Goal: Information Seeking & Learning: Learn about a topic

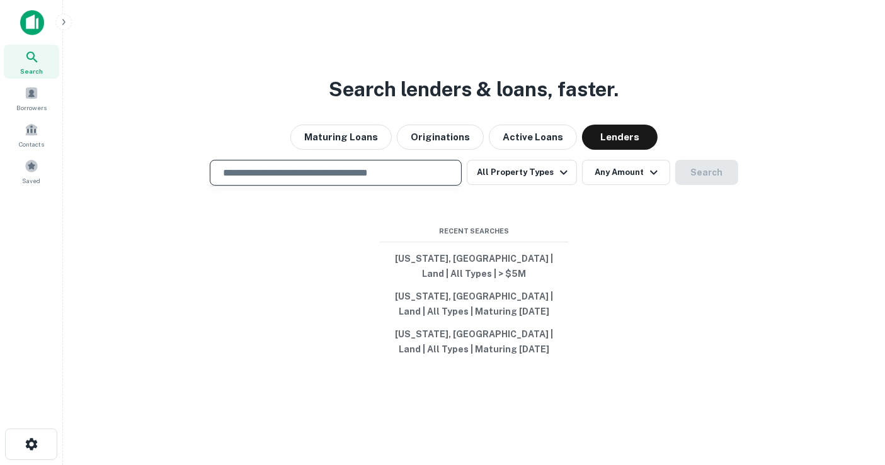
click at [399, 179] on input "text" at bounding box center [335, 173] width 240 height 14
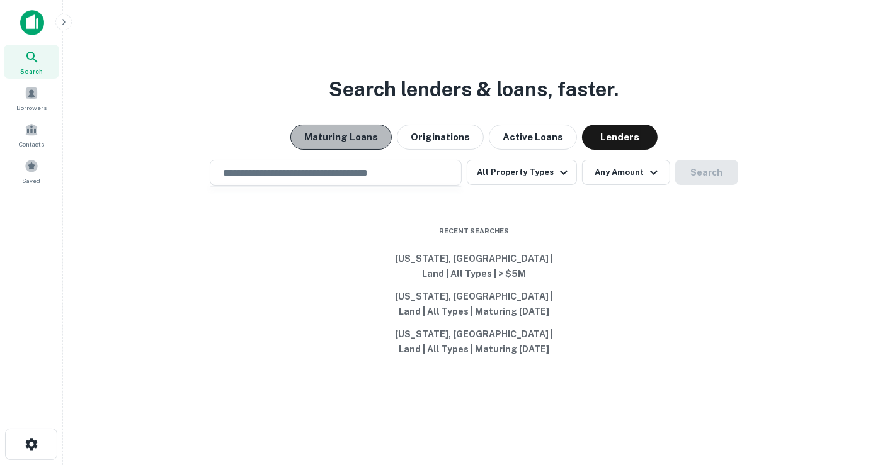
click at [379, 149] on button "Maturing Loans" at bounding box center [340, 137] width 101 height 25
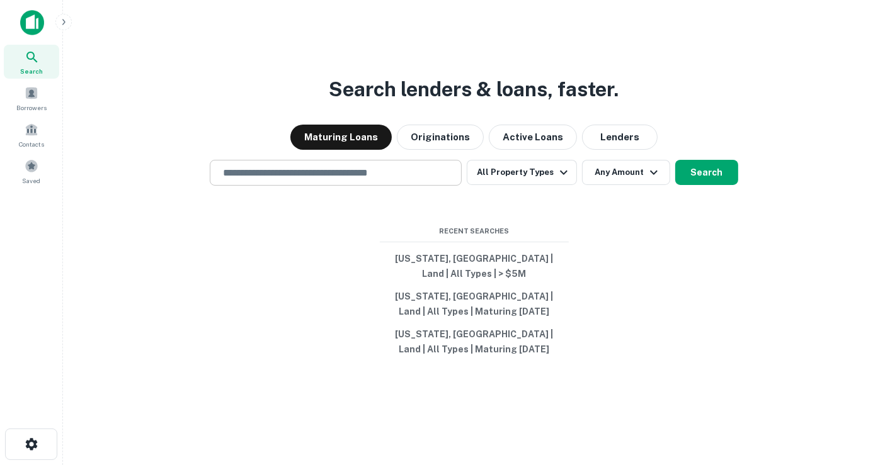
click at [399, 180] on input "text" at bounding box center [335, 173] width 240 height 14
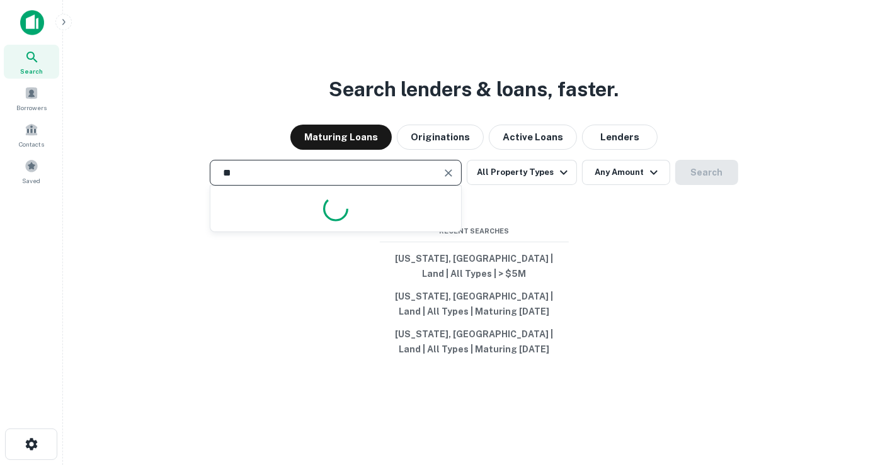
type input "*"
click at [406, 180] on input "**********" at bounding box center [326, 173] width 222 height 14
type input "**********"
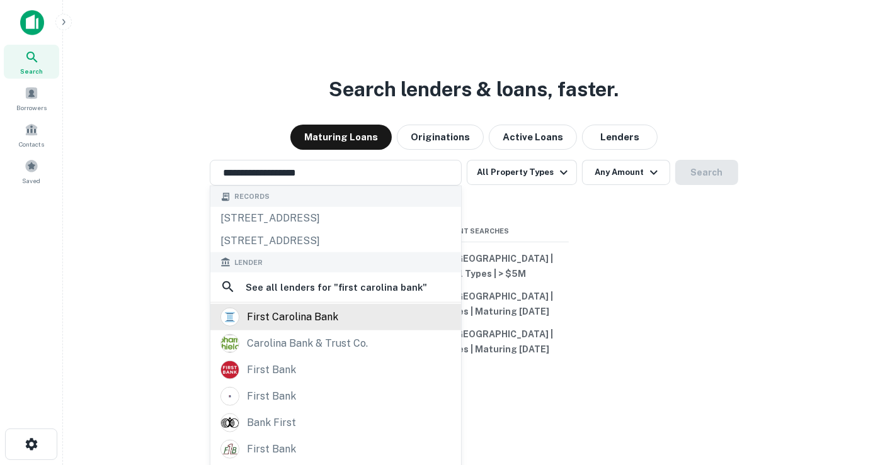
click at [342, 314] on div "first carolina bank" at bounding box center [335, 316] width 230 height 19
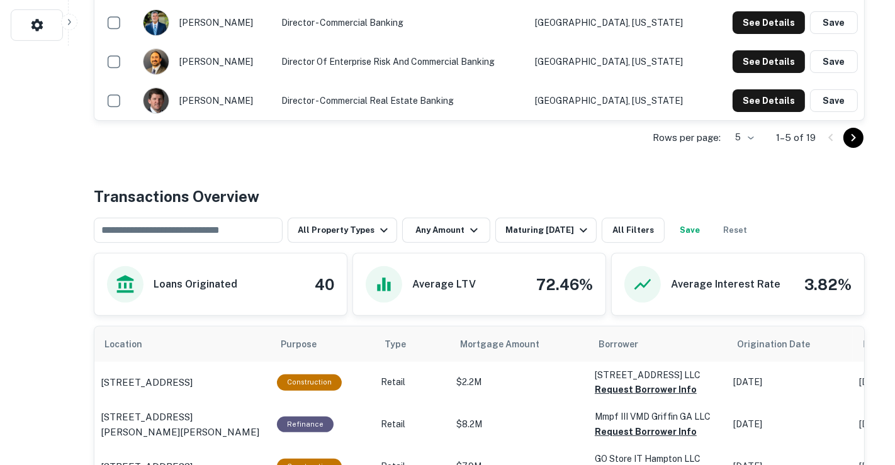
scroll to position [559, 0]
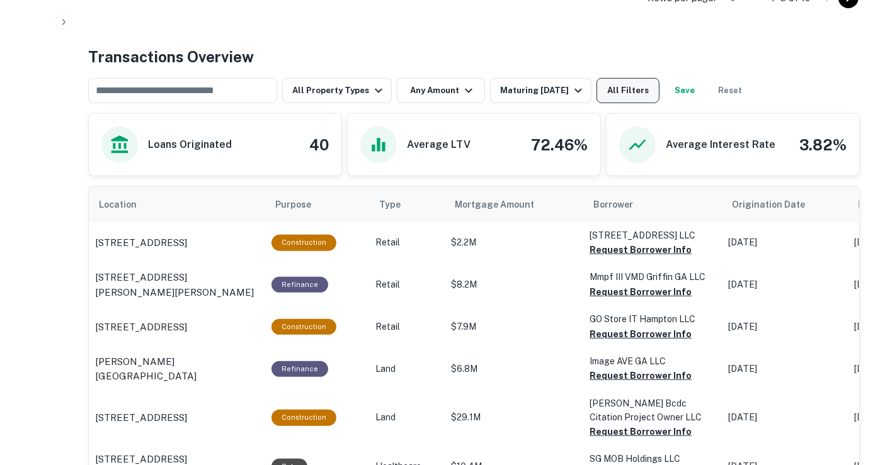
click at [617, 96] on button "All Filters" at bounding box center [627, 90] width 63 height 25
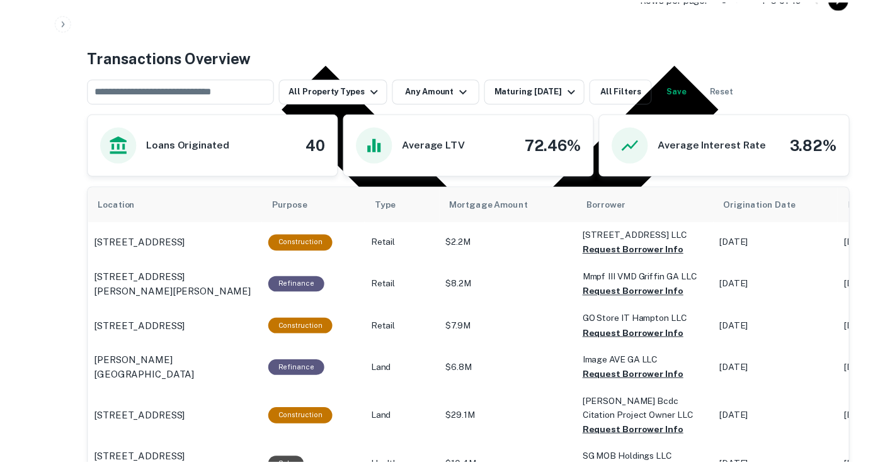
scroll to position [606, 0]
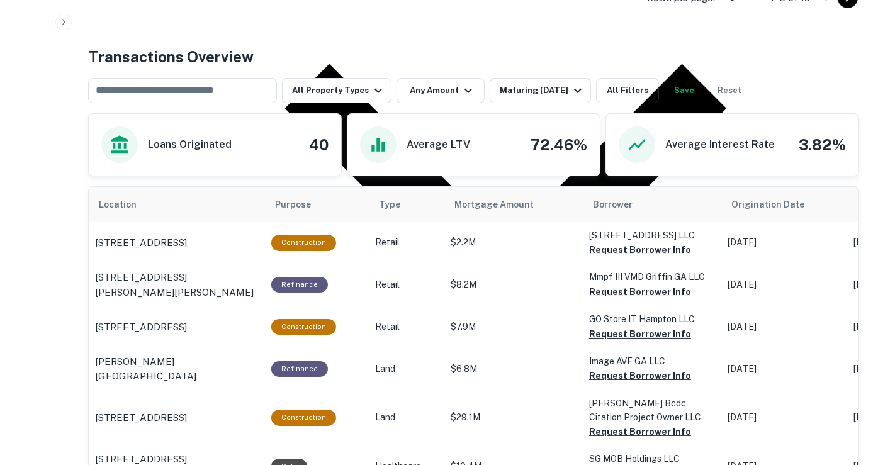
type input "**********"
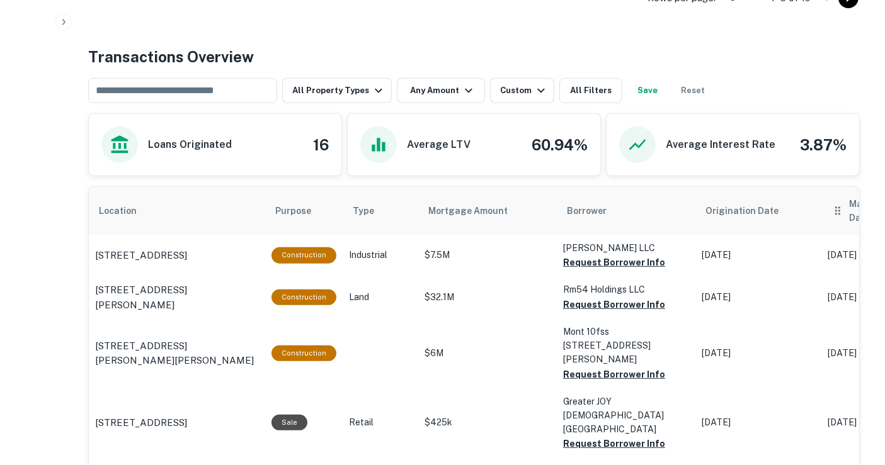
click at [823, 204] on th "Maturity Date" at bounding box center [884, 211] width 126 height 48
click at [851, 205] on h6 "Maturity Date" at bounding box center [878, 211] width 59 height 28
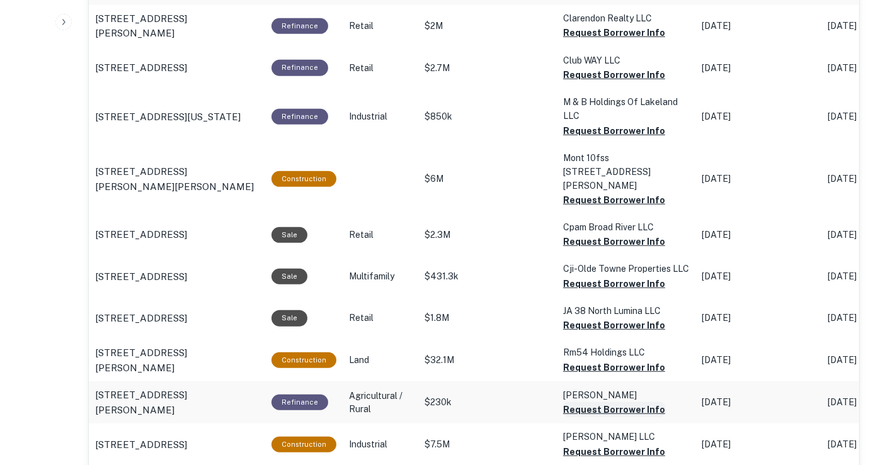
scroll to position [845, 0]
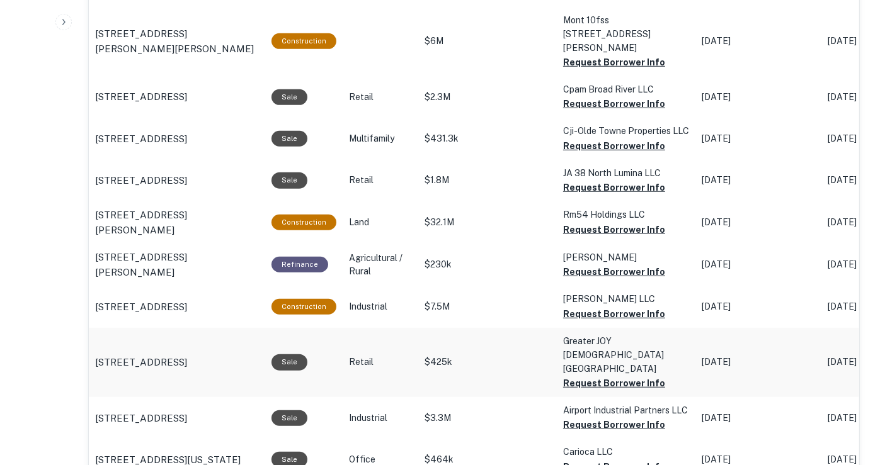
scroll to position [915, 0]
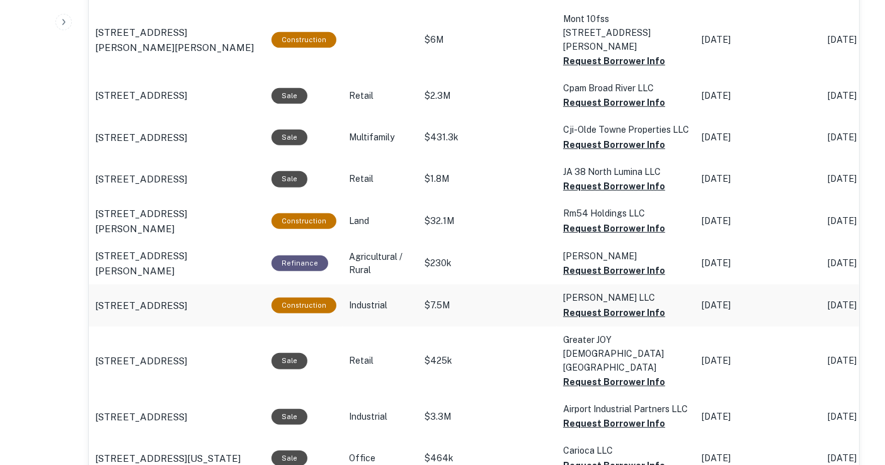
click at [144, 298] on p "451 Jordan Pl Charlotte, NC28205" at bounding box center [141, 305] width 92 height 15
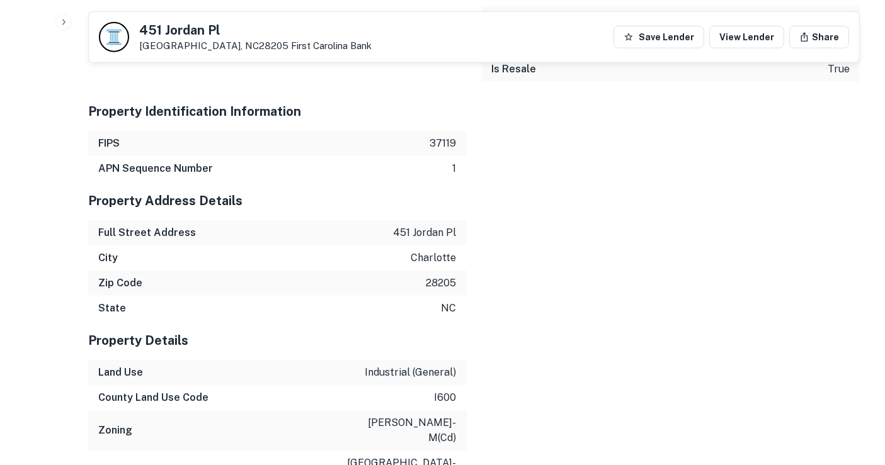
scroll to position [1341, 0]
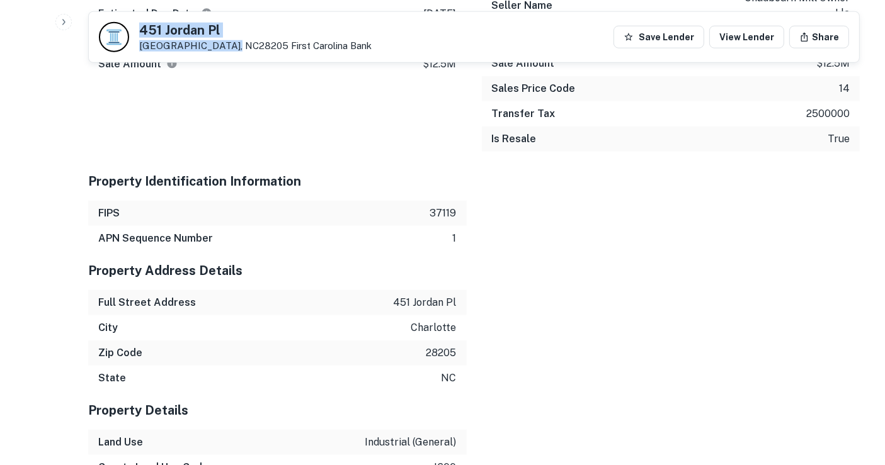
drag, startPoint x: 135, startPoint y: 25, endPoint x: 227, endPoint y: 47, distance: 93.9
click at [227, 47] on div "451 Jordan Pl Charlotte, NC28205 First Carolina Bank" at bounding box center [235, 37] width 273 height 30
copy div "[STREET_ADDRESS]"
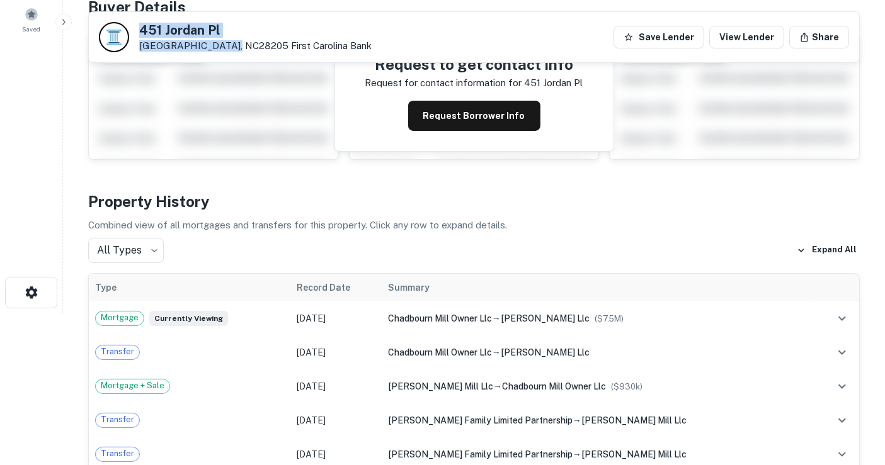
scroll to position [0, 0]
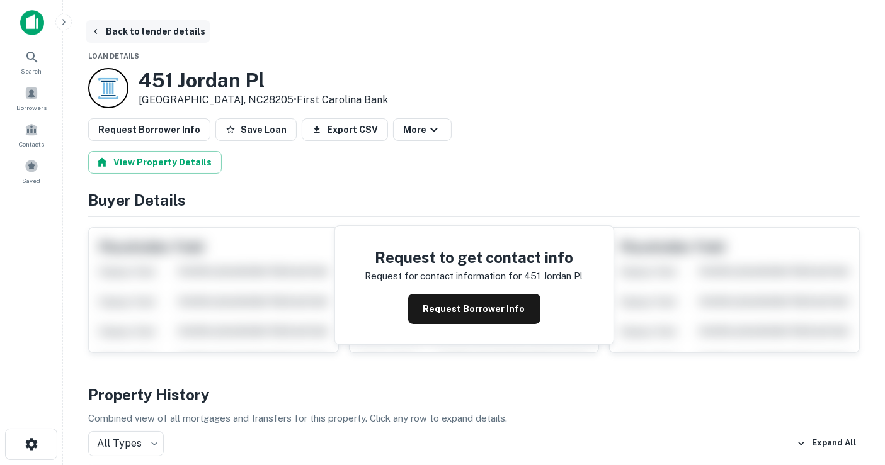
click at [127, 35] on button "Back to lender details" at bounding box center [148, 31] width 125 height 23
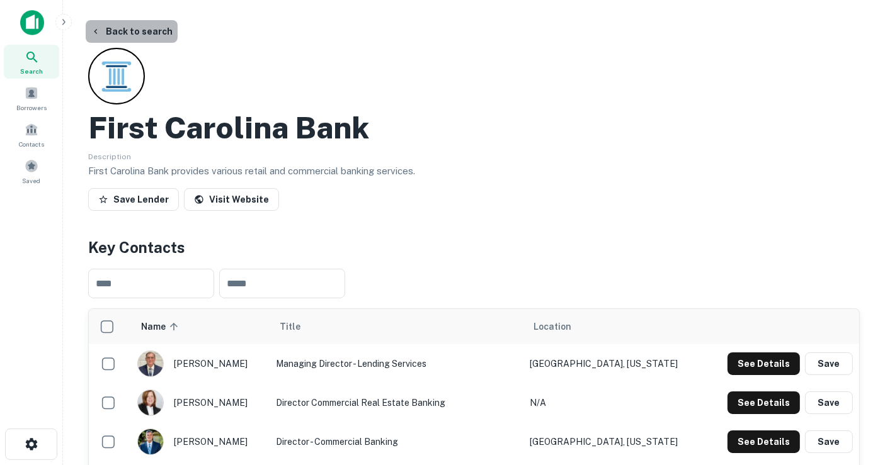
click at [152, 33] on button "Back to search" at bounding box center [132, 31] width 92 height 23
click at [162, 38] on button "Back to search" at bounding box center [132, 31] width 92 height 23
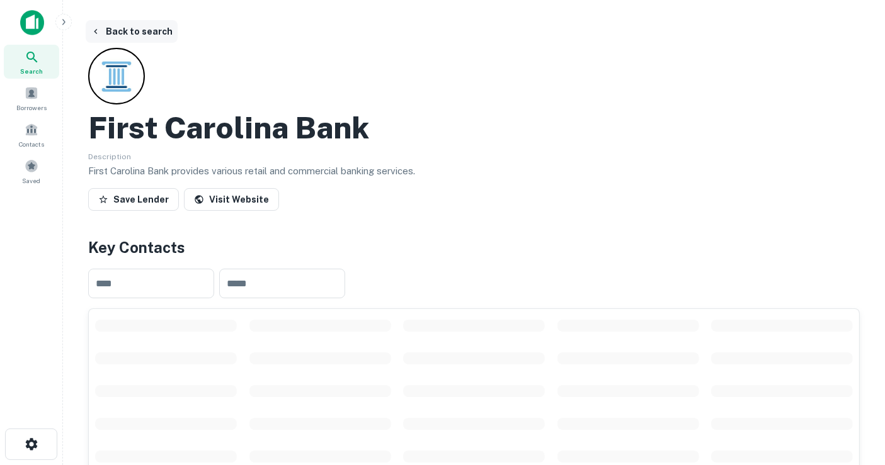
click at [110, 31] on button "Back to search" at bounding box center [132, 31] width 92 height 23
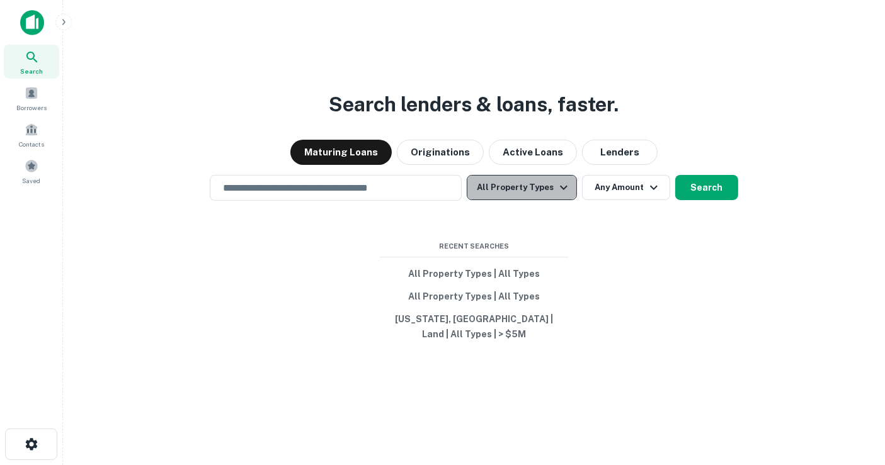
click at [540, 200] on button "All Property Types" at bounding box center [521, 187] width 110 height 25
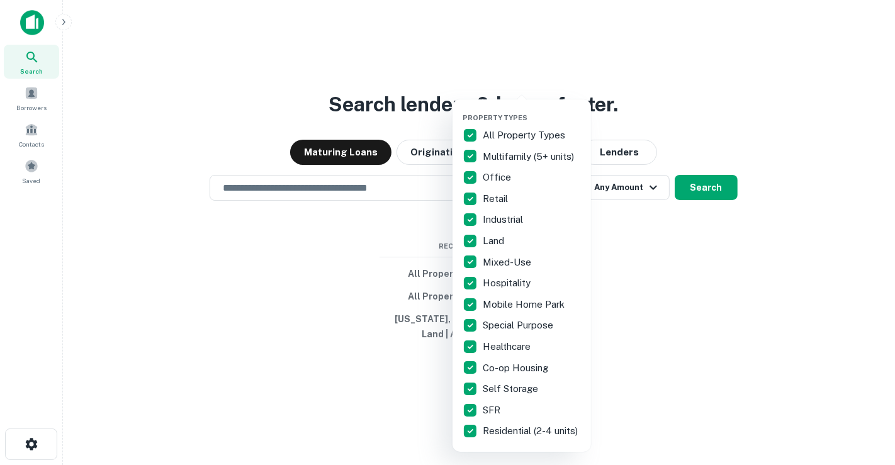
click at [502, 139] on p "All Property Types" at bounding box center [525, 135] width 85 height 15
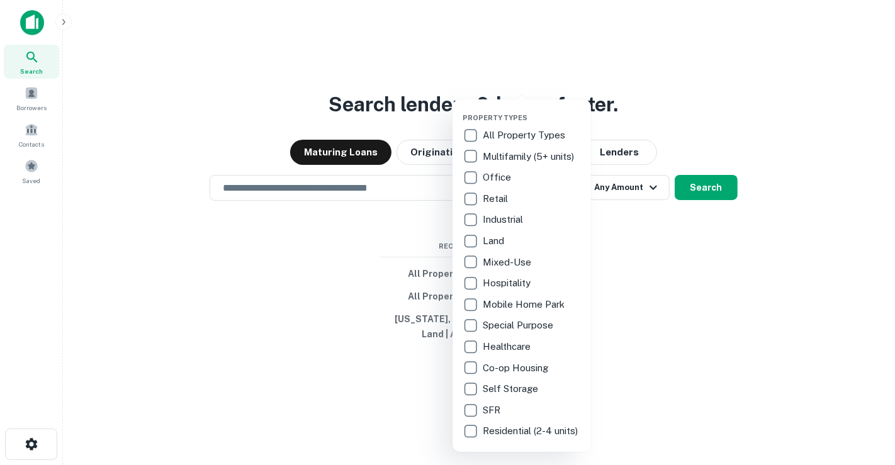
click at [500, 161] on p "Multifamily (5+ units)" at bounding box center [530, 156] width 94 height 15
click at [644, 274] on div at bounding box center [447, 232] width 895 height 465
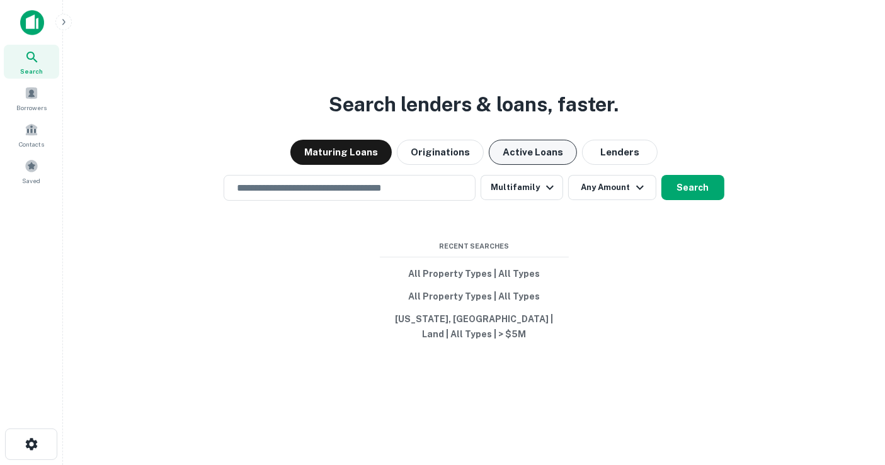
click at [550, 165] on button "Active Loans" at bounding box center [533, 152] width 88 height 25
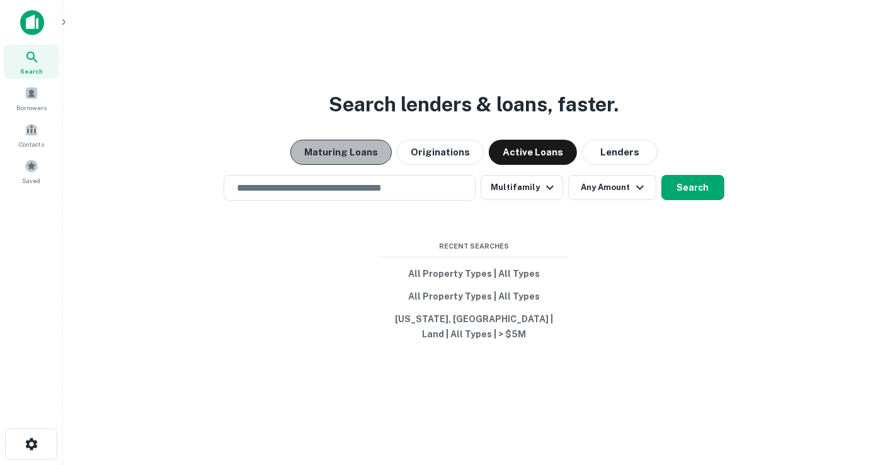
click at [379, 162] on button "Maturing Loans" at bounding box center [340, 152] width 101 height 25
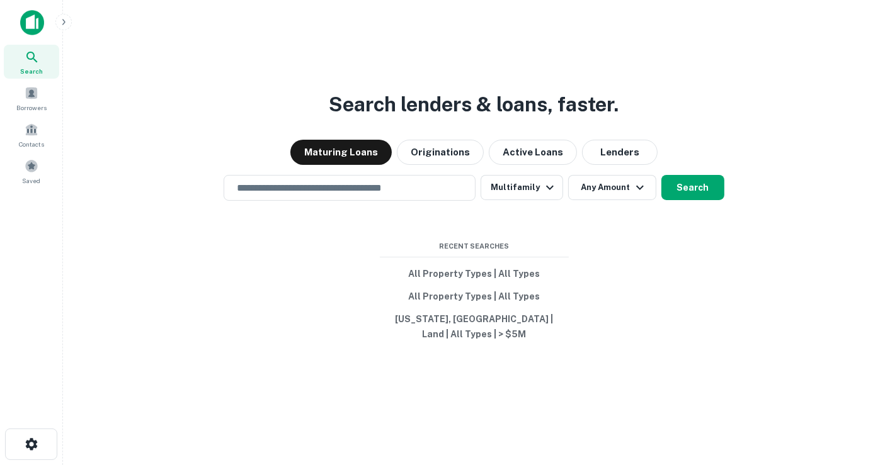
drag, startPoint x: 562, startPoint y: 202, endPoint x: 577, endPoint y: 200, distance: 15.9
click at [563, 201] on div "​ Multifamily Any Amount Search" at bounding box center [473, 188] width 801 height 26
click at [579, 200] on button "Any Amount" at bounding box center [612, 187] width 88 height 25
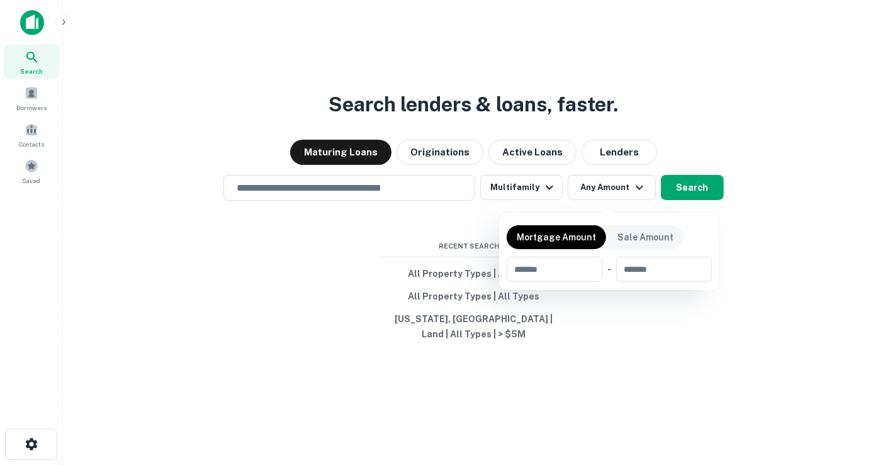
click at [408, 192] on div at bounding box center [447, 232] width 895 height 465
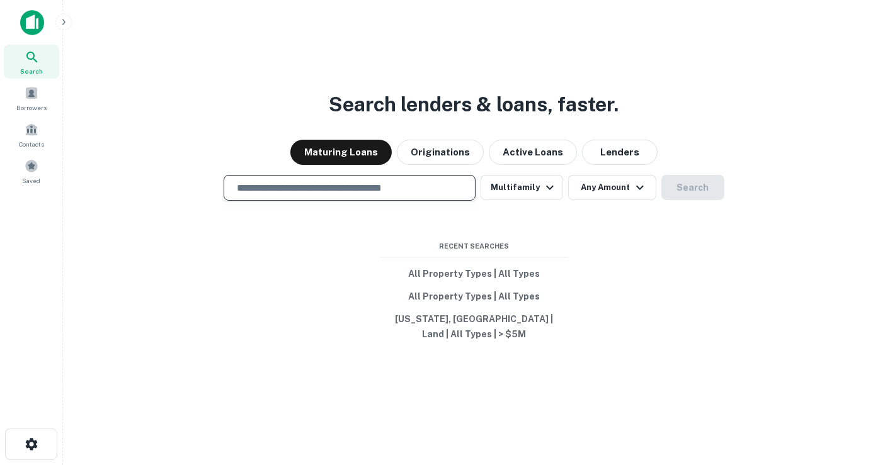
click at [412, 194] on input "text" at bounding box center [349, 188] width 240 height 14
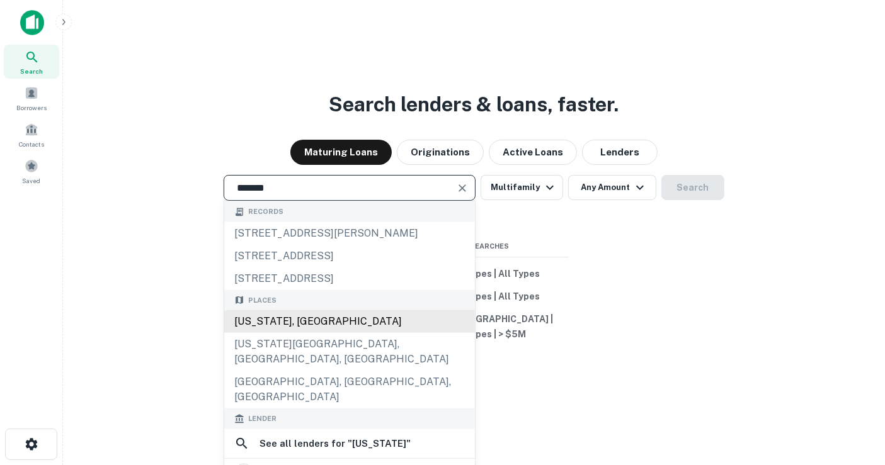
click at [392, 332] on div "Florida, USA" at bounding box center [349, 321] width 251 height 23
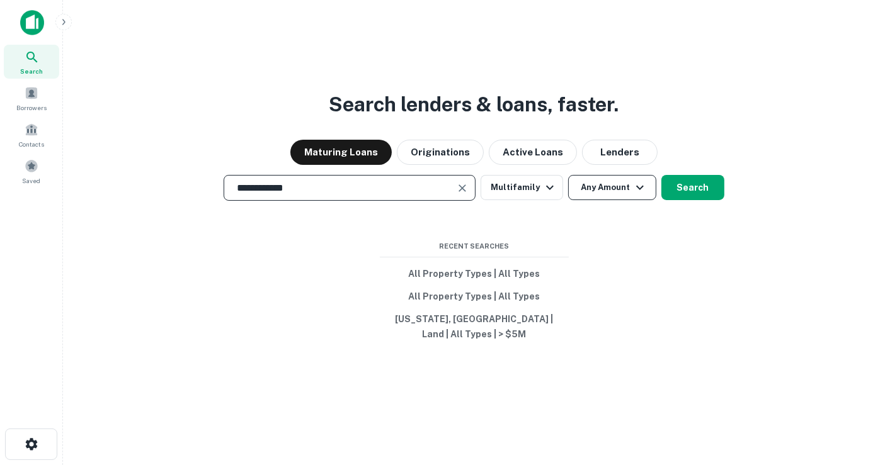
type input "**********"
click at [626, 198] on button "Any Amount" at bounding box center [612, 187] width 88 height 25
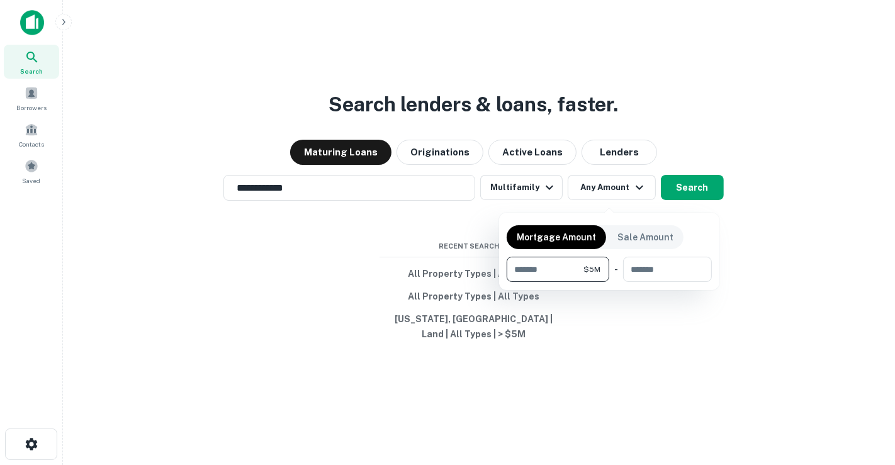
type input "*******"
click at [697, 199] on div at bounding box center [447, 232] width 895 height 465
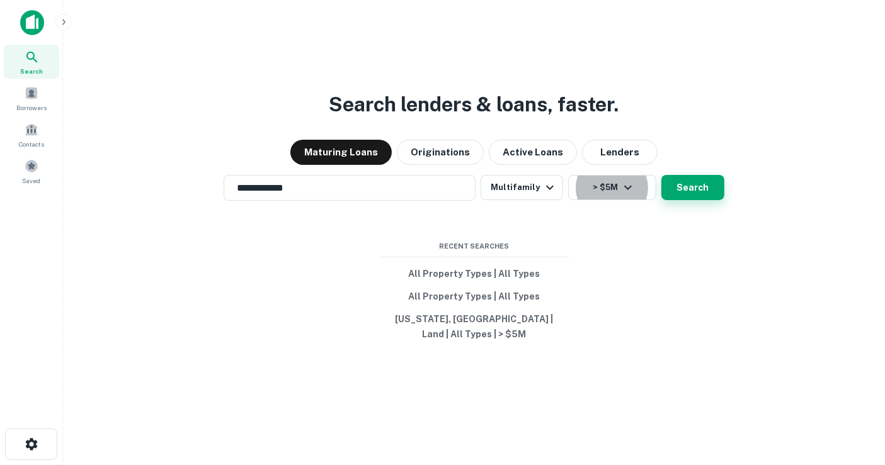
click at [703, 200] on button "Search" at bounding box center [692, 187] width 63 height 25
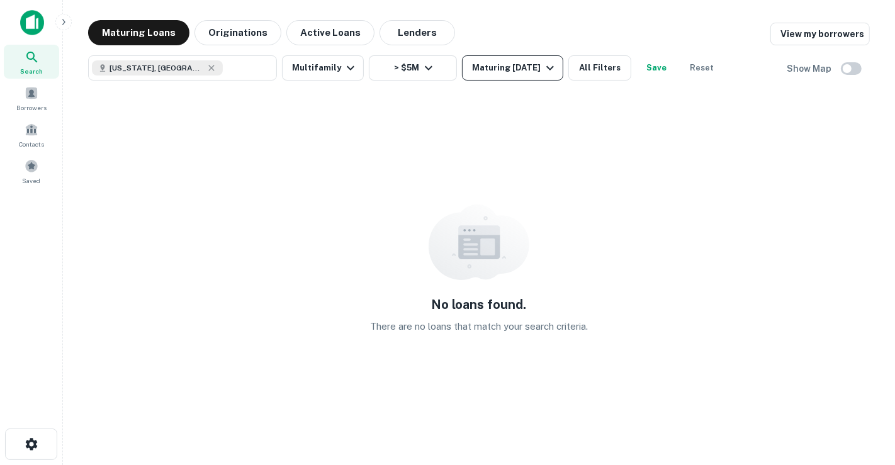
click at [527, 71] on div "Maturing In 1 Year" at bounding box center [515, 67] width 86 height 15
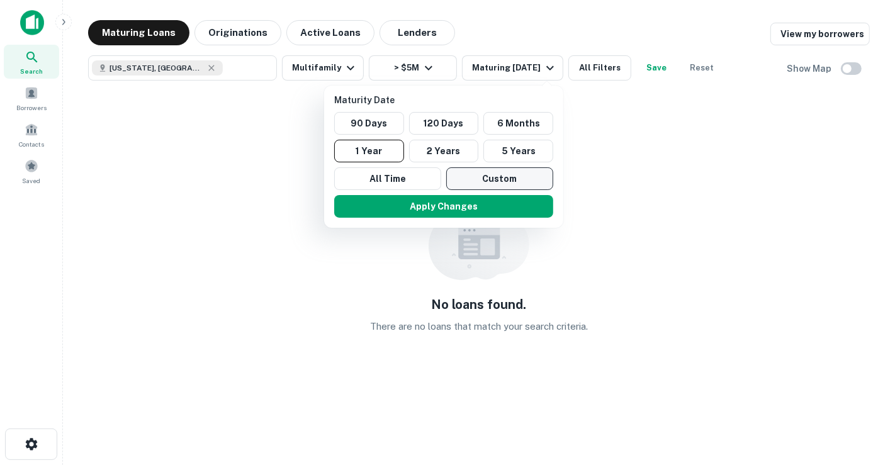
click at [482, 166] on div "90 Days 120 Days 6 Months 1 Year 2 Years 5 Years All Time Custom" at bounding box center [443, 151] width 229 height 78
click at [482, 175] on button "Custom" at bounding box center [499, 178] width 107 height 23
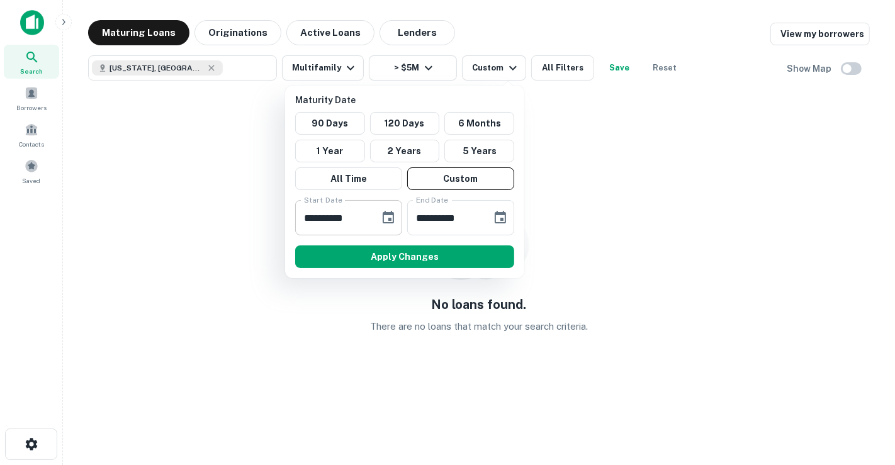
click at [315, 223] on input "**********" at bounding box center [333, 217] width 76 height 35
type input "**********"
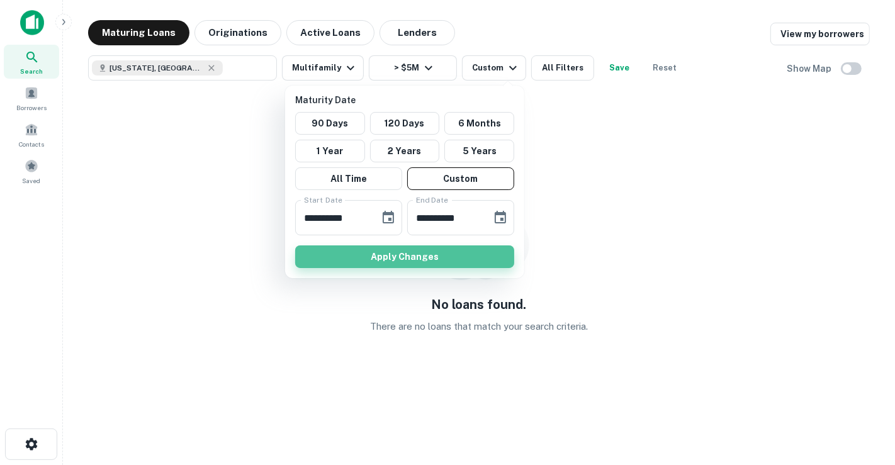
click at [341, 249] on button "Apply Changes" at bounding box center [404, 257] width 219 height 23
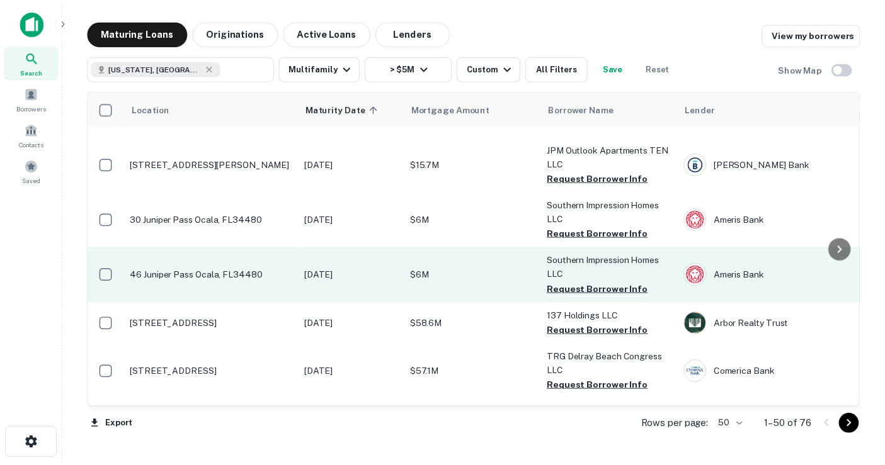
scroll to position [1399, 0]
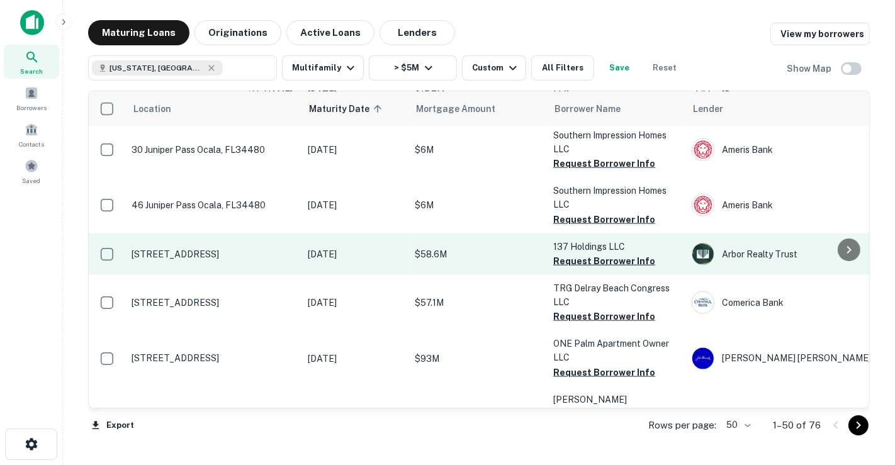
click at [482, 247] on p "$58.6M" at bounding box center [478, 254] width 126 height 14
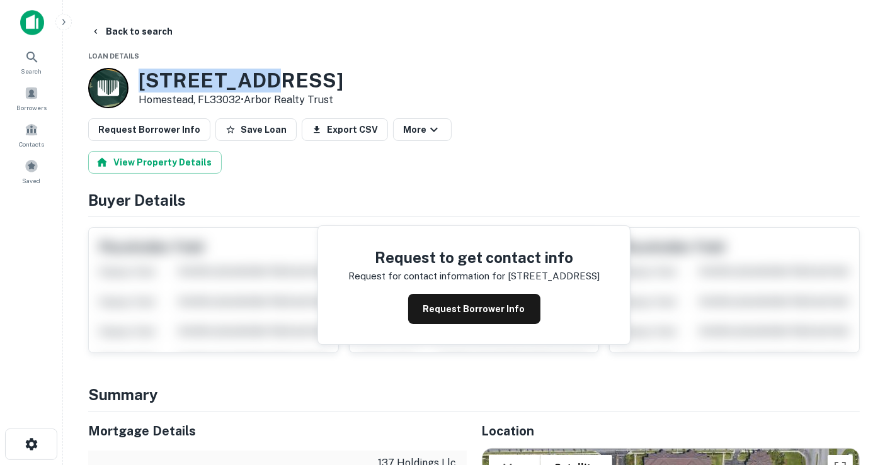
drag, startPoint x: 141, startPoint y: 84, endPoint x: 266, endPoint y: 69, distance: 125.5
click at [266, 69] on h3 "13720 SW 272ND ST" at bounding box center [240, 81] width 205 height 24
copy h3 "13720 SW 27"
click at [313, 155] on div "View Property Details" at bounding box center [473, 162] width 771 height 23
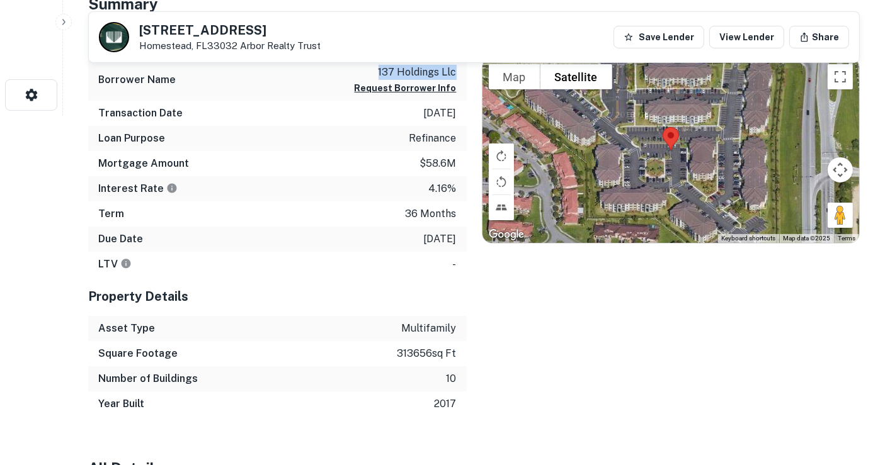
drag, startPoint x: 460, startPoint y: 71, endPoint x: 376, endPoint y: 74, distance: 84.4
click at [376, 74] on div "Borrower Name 137 holdings llc Request Borrower Info" at bounding box center [277, 80] width 378 height 41
copy p "137 holdings llc"
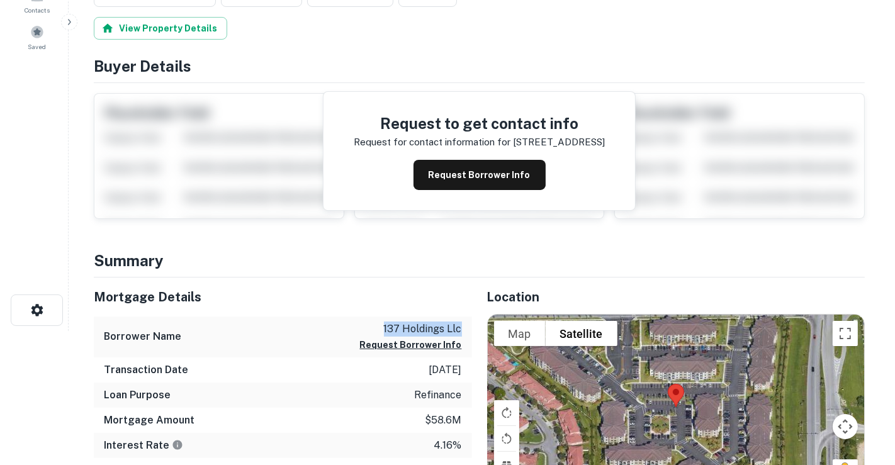
scroll to position [0, 0]
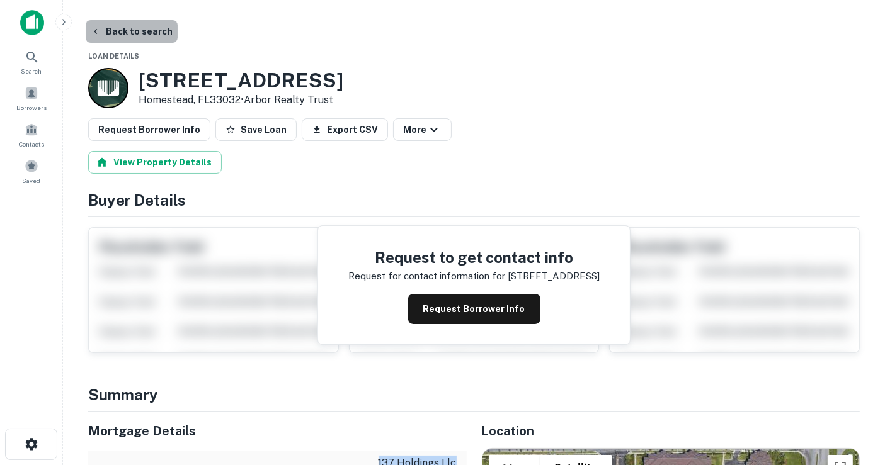
click at [165, 28] on button "Back to search" at bounding box center [132, 31] width 92 height 23
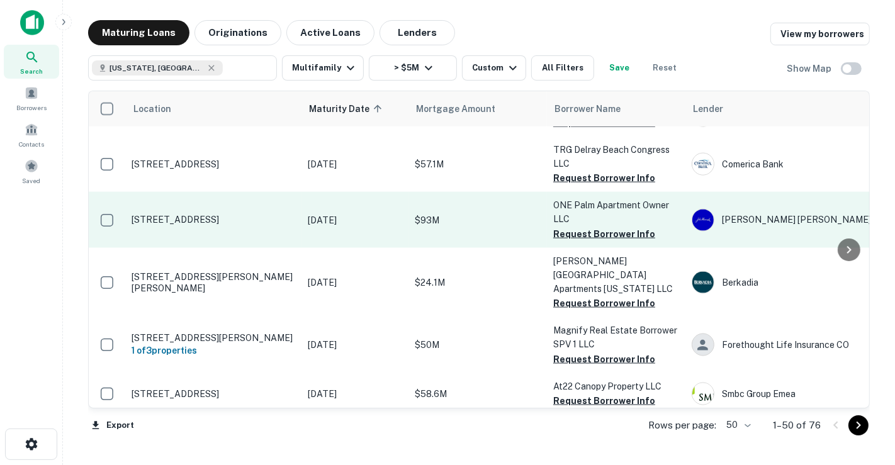
scroll to position [1607, 0]
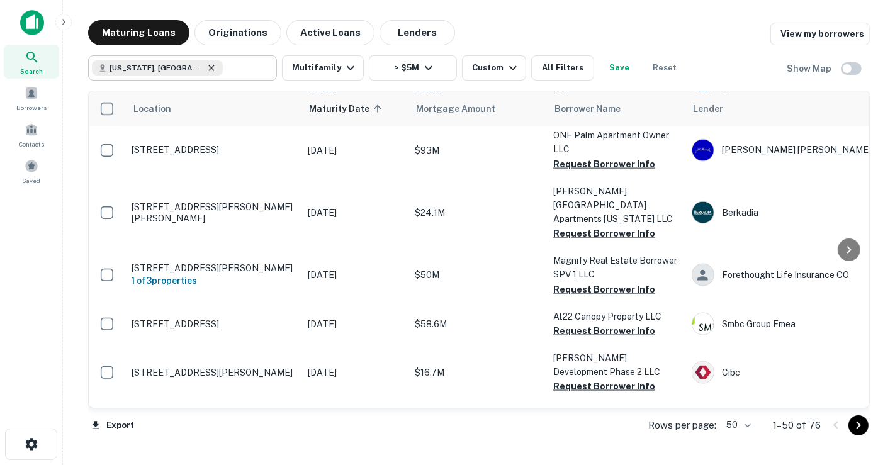
click at [206, 67] on icon at bounding box center [211, 68] width 10 height 10
type input "**********"
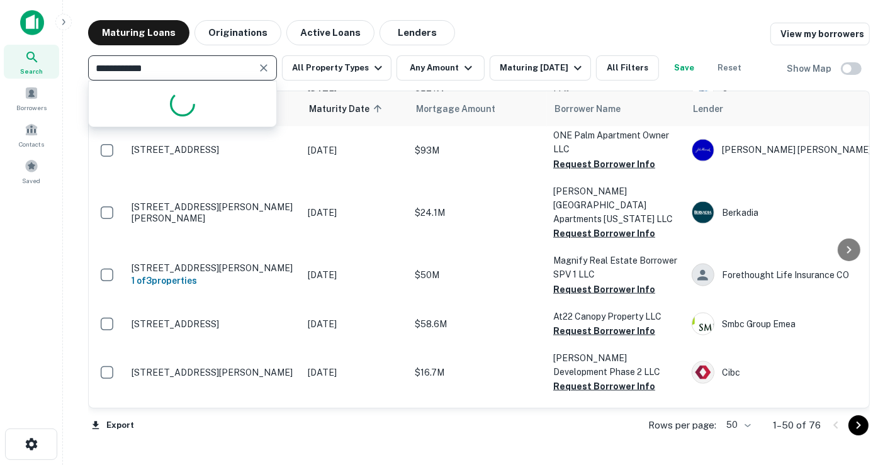
click at [178, 65] on input "**********" at bounding box center [172, 68] width 161 height 18
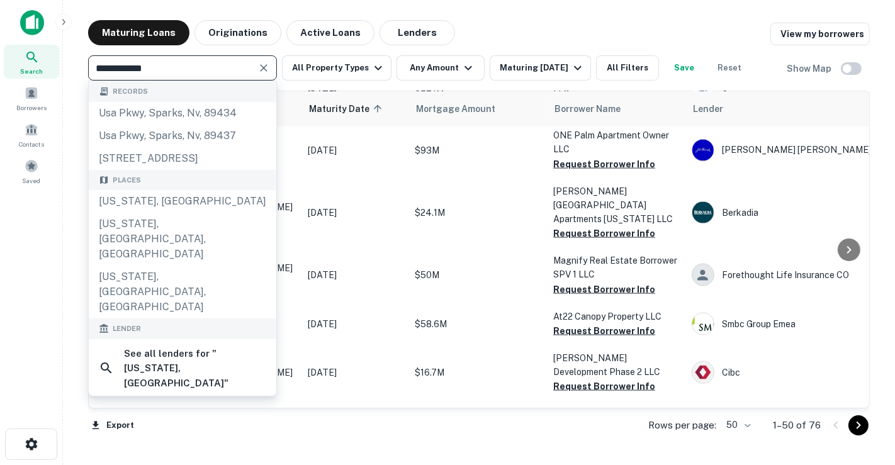
click at [264, 65] on icon "Clear" at bounding box center [263, 68] width 13 height 13
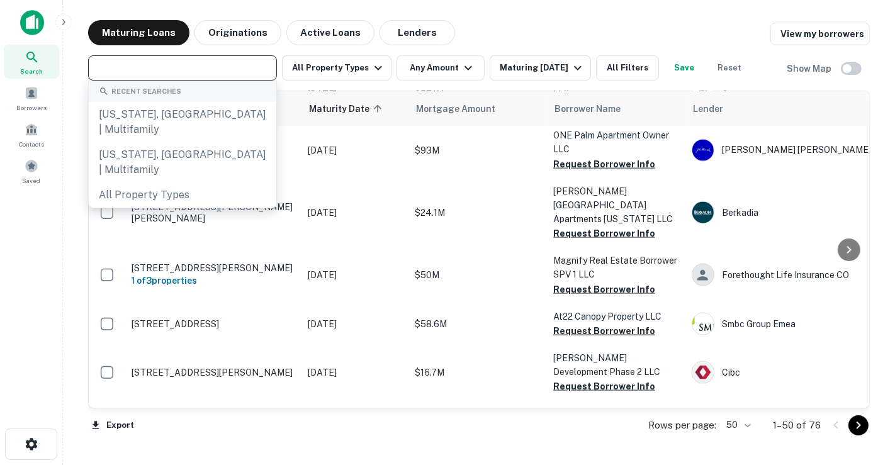
drag, startPoint x: 234, startPoint y: 75, endPoint x: 240, endPoint y: 71, distance: 8.2
click at [234, 74] on input "text" at bounding box center [181, 68] width 179 height 18
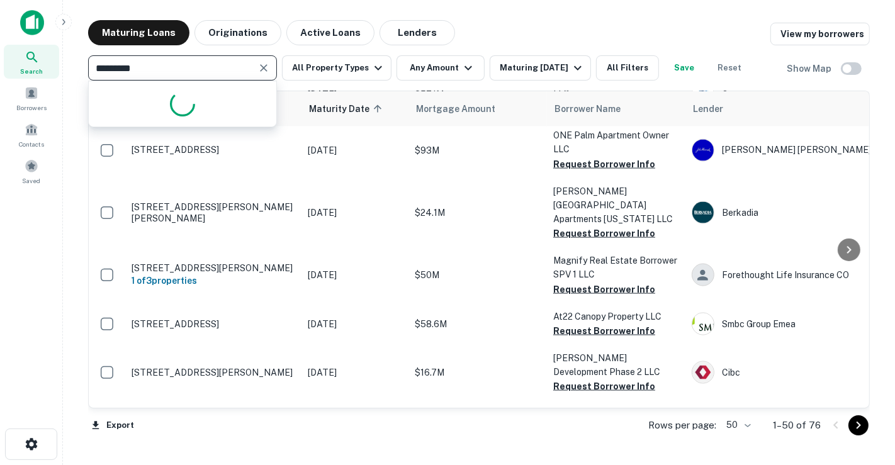
type input "**********"
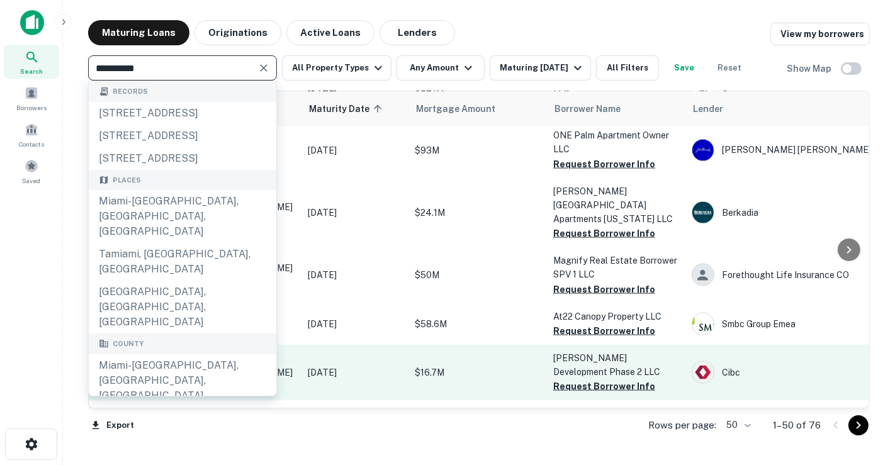
click at [230, 354] on div "Miami-Dade, FL, USA" at bounding box center [183, 380] width 188 height 53
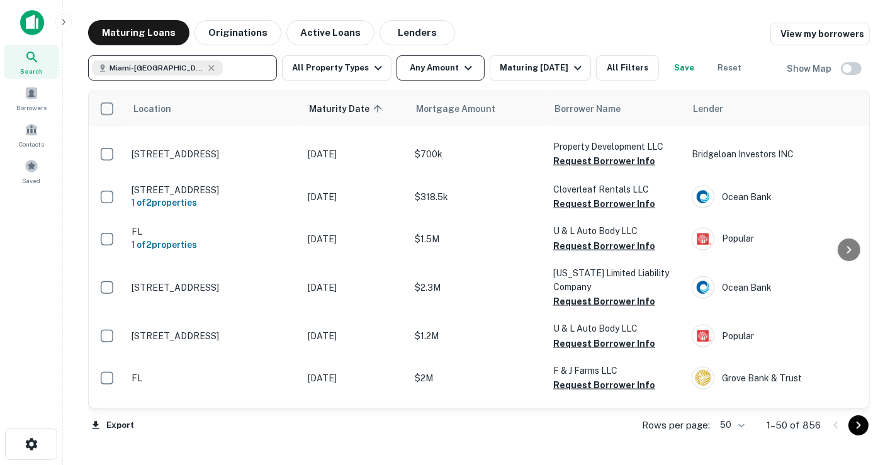
click at [429, 62] on button "Any Amount" at bounding box center [441, 67] width 88 height 25
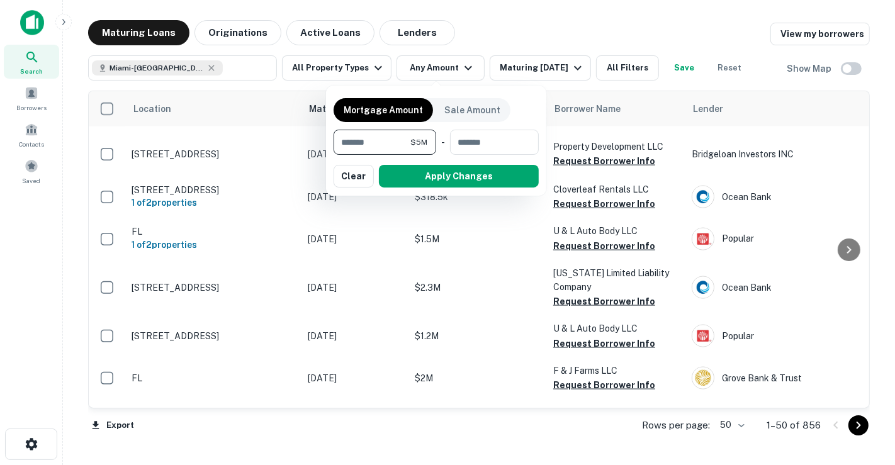
type input "*******"
click at [482, 164] on div "Mortgage Amount Sale Amount ******* $5M ​ - ​ Apply Changes Clear" at bounding box center [436, 140] width 205 height 95
click at [481, 173] on button "Apply Changes" at bounding box center [459, 176] width 160 height 23
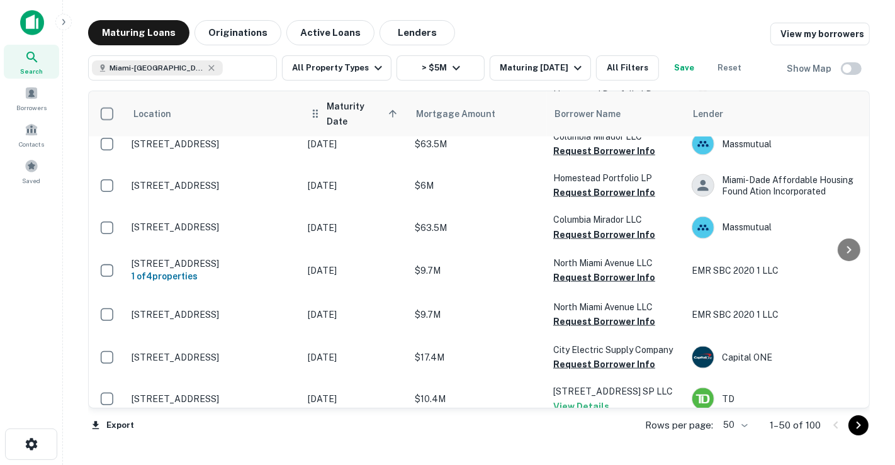
click at [366, 108] on span "Maturity Date sorted ascending" at bounding box center [364, 114] width 74 height 30
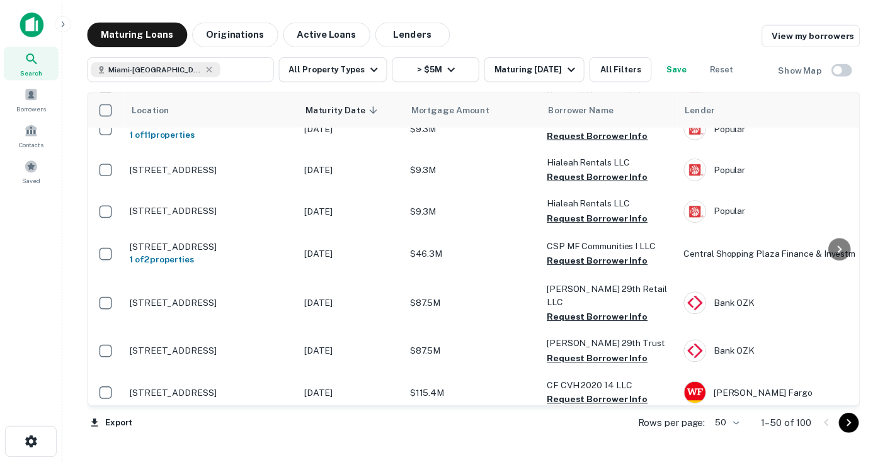
scroll to position [1259, 0]
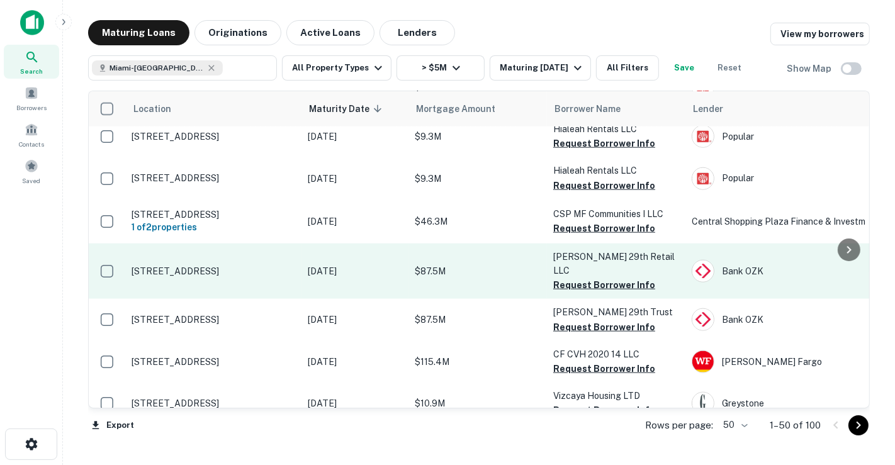
click at [362, 264] on p "Jan 10, 2026" at bounding box center [355, 271] width 94 height 14
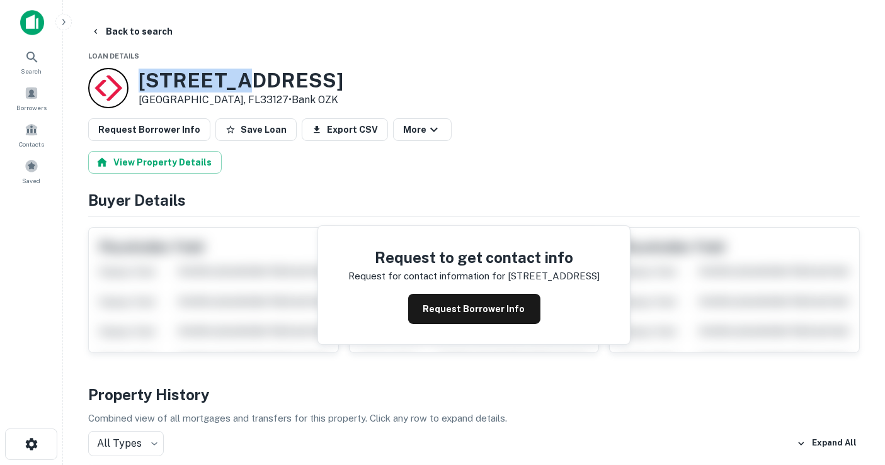
drag, startPoint x: 140, startPoint y: 69, endPoint x: 251, endPoint y: 84, distance: 111.1
click at [251, 84] on h3 "286 NW 29th St" at bounding box center [240, 81] width 205 height 24
copy h3 "286 NW 29"
click at [147, 38] on button "Back to search" at bounding box center [132, 31] width 92 height 23
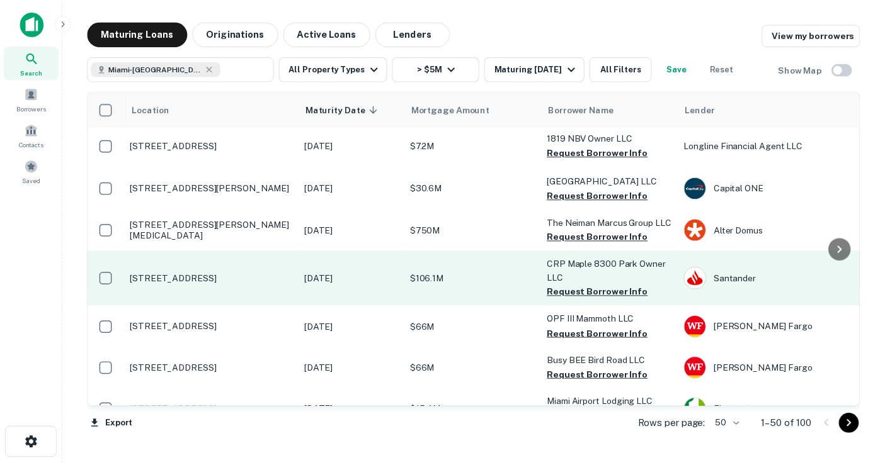
scroll to position [1912, 0]
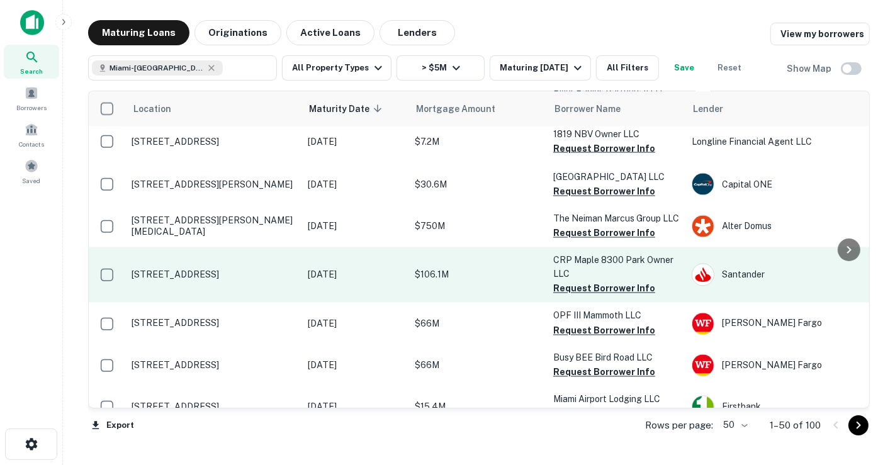
click at [402, 268] on p "Dec 29, 2025" at bounding box center [355, 275] width 94 height 14
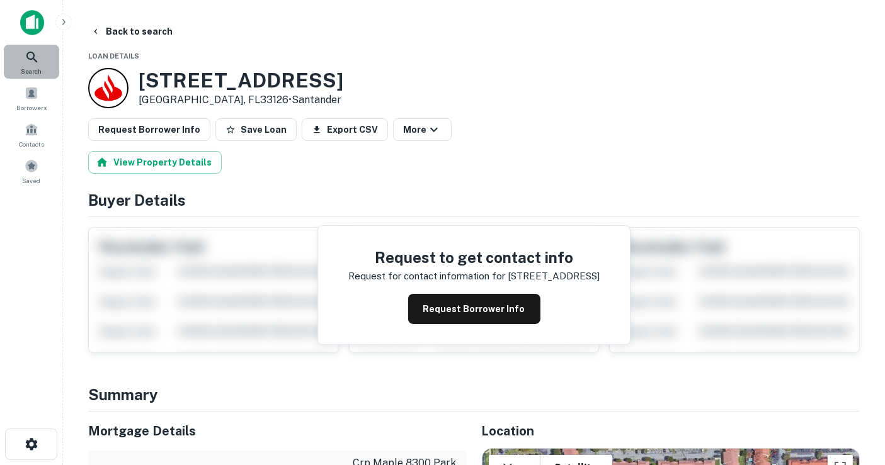
click at [34, 45] on div "Search" at bounding box center [31, 62] width 55 height 34
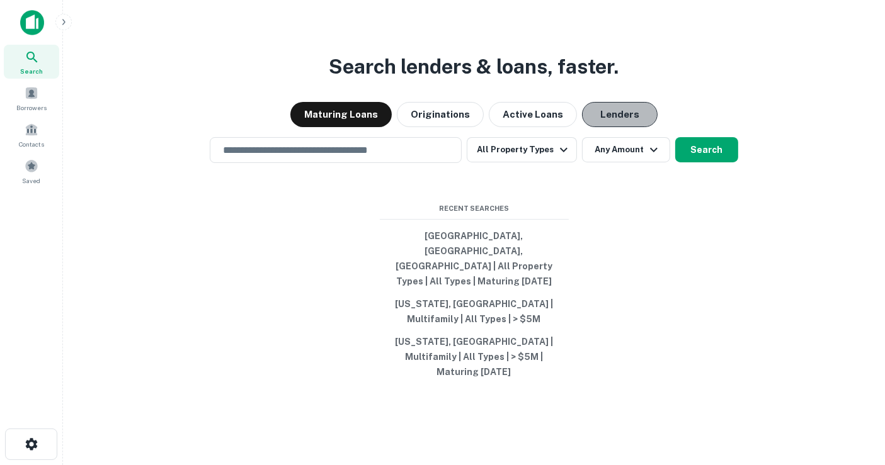
click at [636, 127] on button "Lenders" at bounding box center [620, 114] width 76 height 25
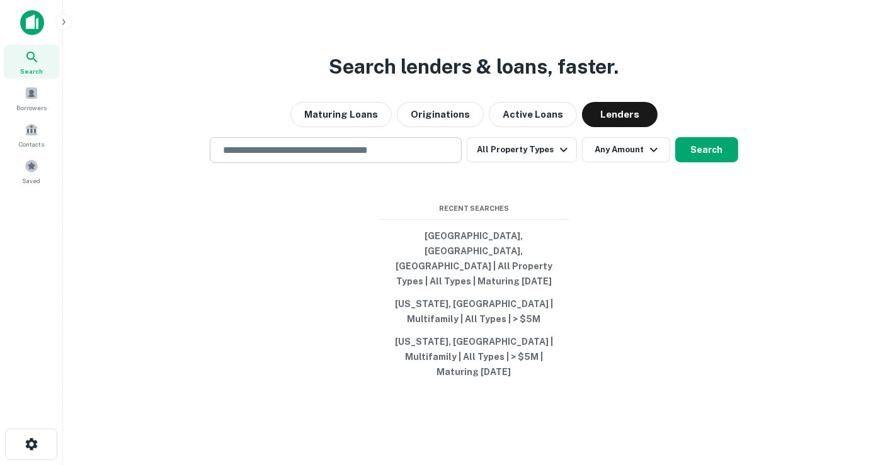
click at [425, 157] on input "text" at bounding box center [335, 150] width 240 height 14
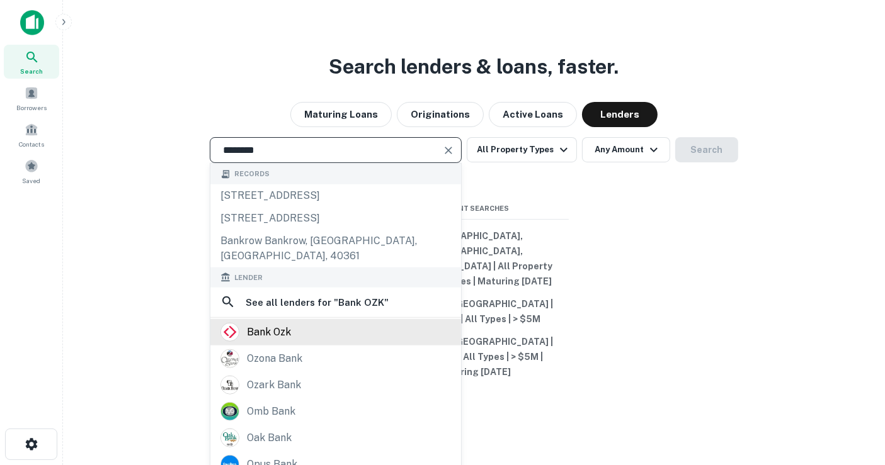
type input "********"
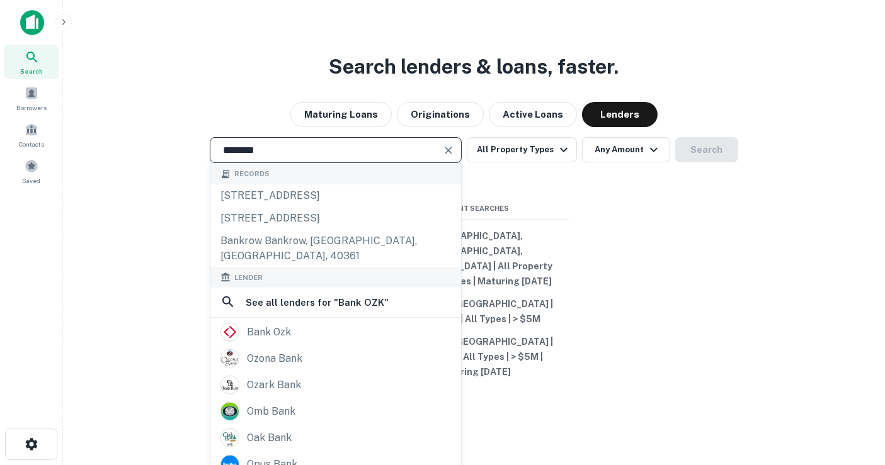
click at [361, 341] on div "bank ozk" at bounding box center [335, 331] width 230 height 19
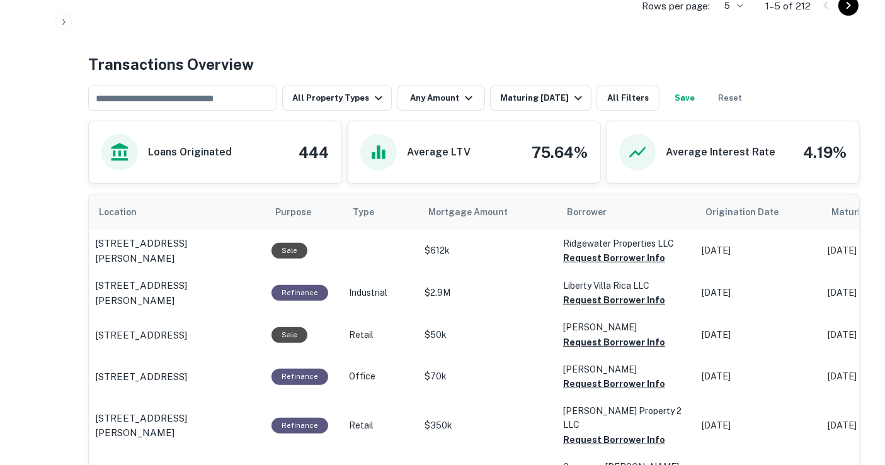
scroll to position [630, 0]
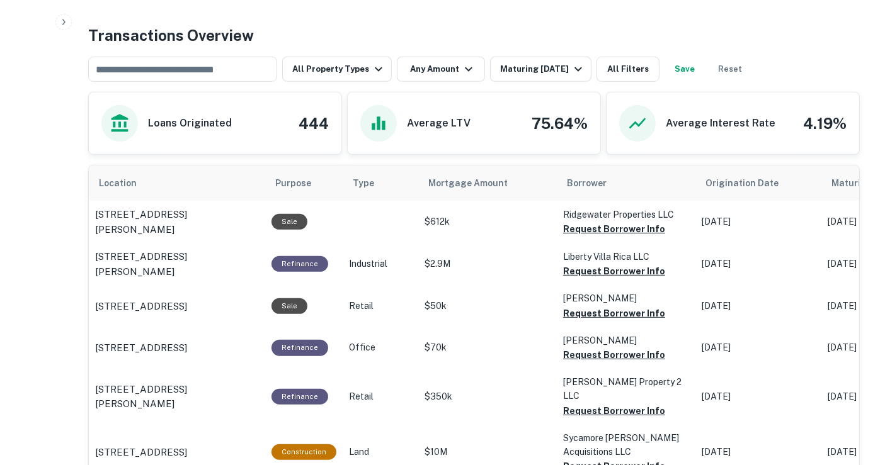
click at [461, 67] on icon "button" at bounding box center [468, 69] width 15 height 15
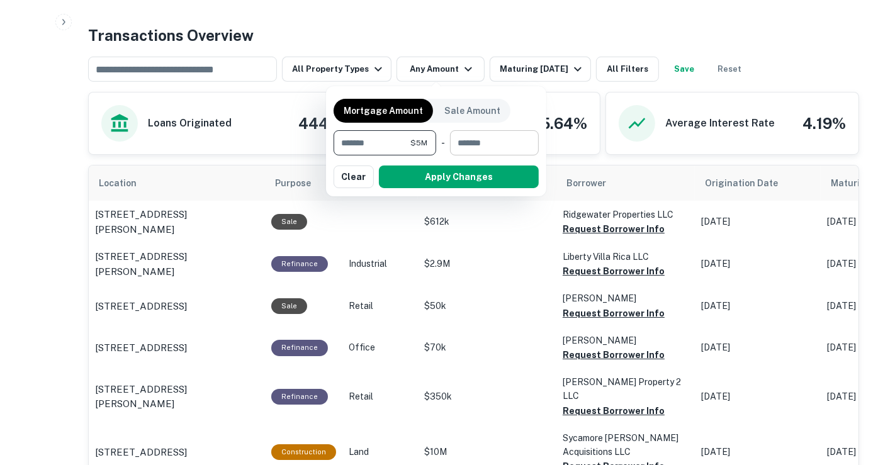
type input "*******"
click at [447, 174] on button "Apply Changes" at bounding box center [459, 177] width 160 height 23
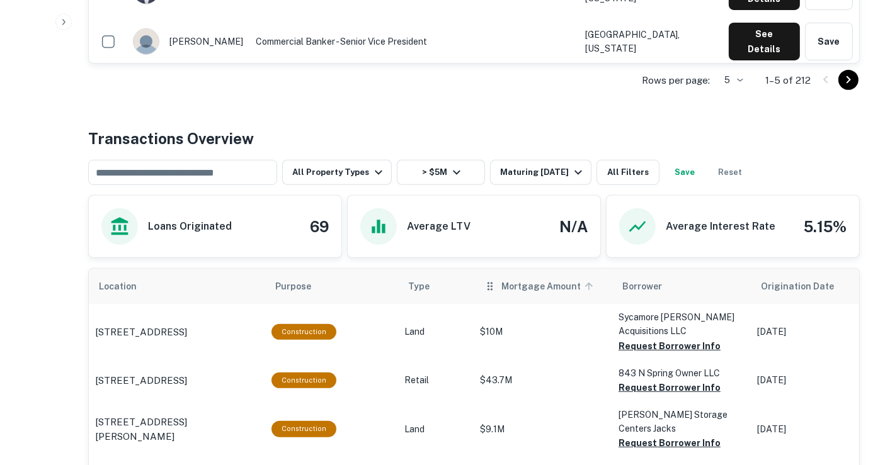
scroll to position [628, 0]
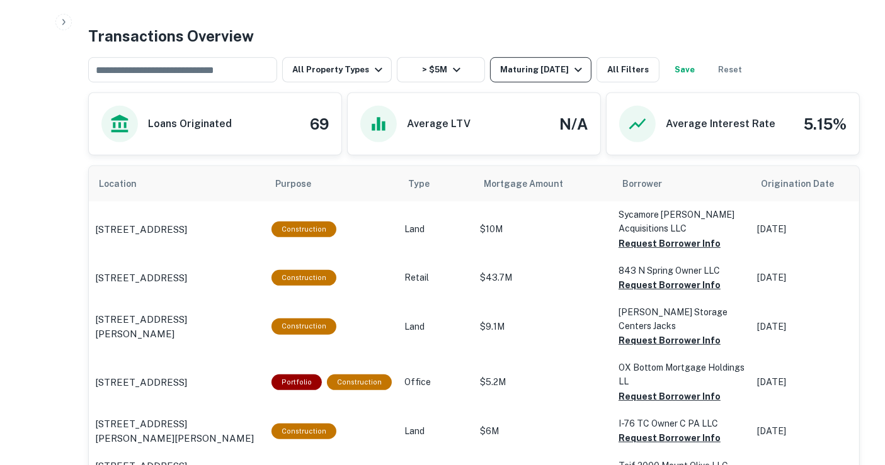
click at [518, 62] on div "Maturing In 1 Year" at bounding box center [543, 69] width 86 height 15
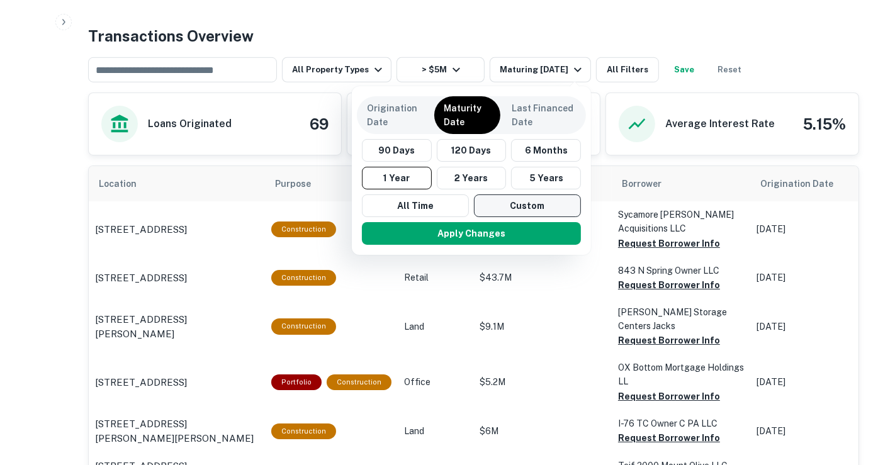
click at [512, 200] on button "Custom" at bounding box center [527, 206] width 107 height 23
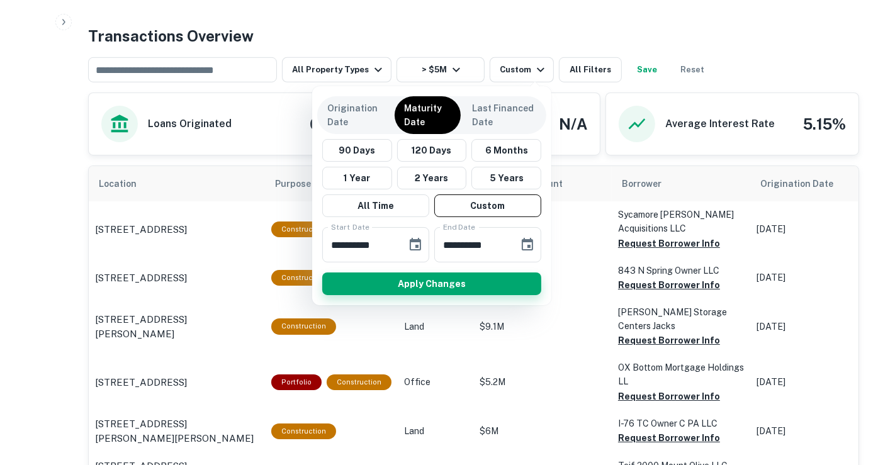
click at [410, 280] on button "Apply Changes" at bounding box center [431, 284] width 219 height 23
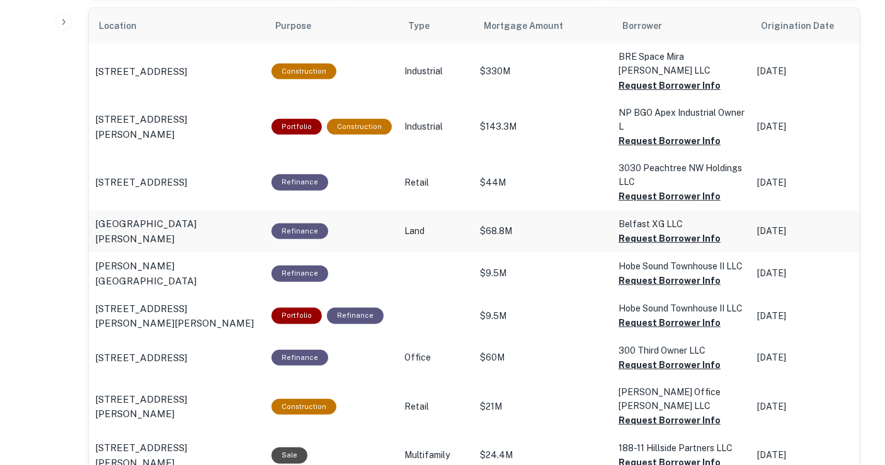
scroll to position [769, 0]
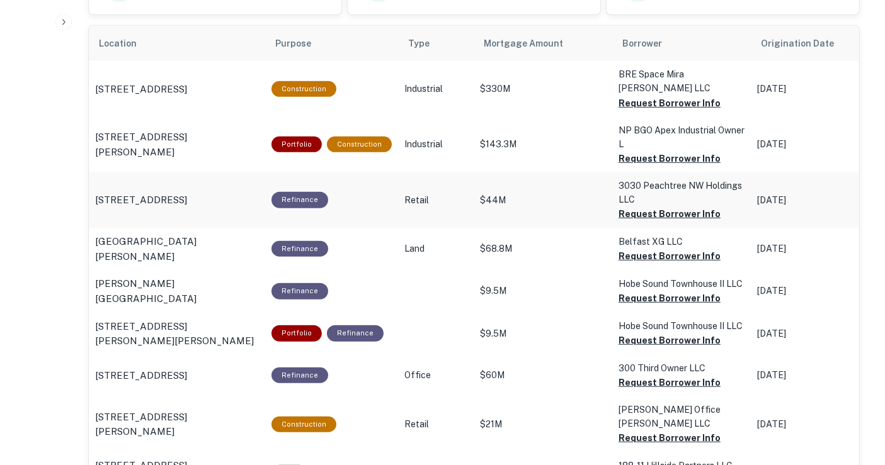
click at [548, 96] on p "$44M" at bounding box center [543, 88] width 126 height 13
click at [187, 193] on p "3030 Peachtree Rd Nw Atlanta, GA30305" at bounding box center [141, 200] width 92 height 15
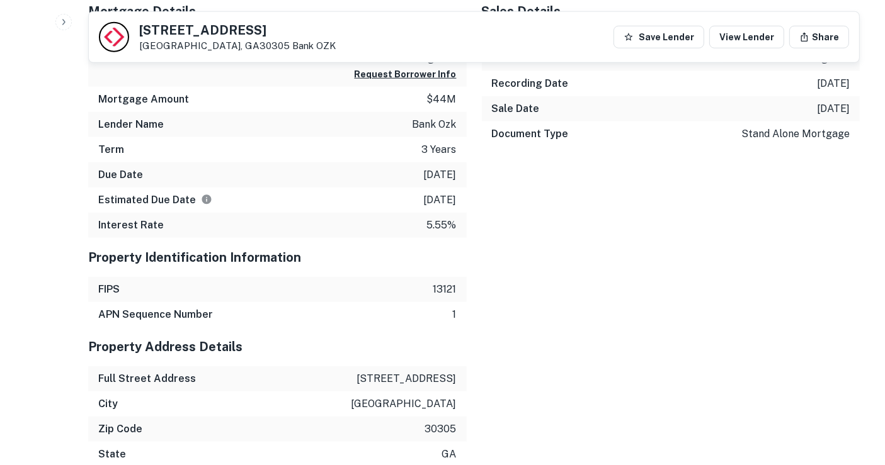
scroll to position [1259, 0]
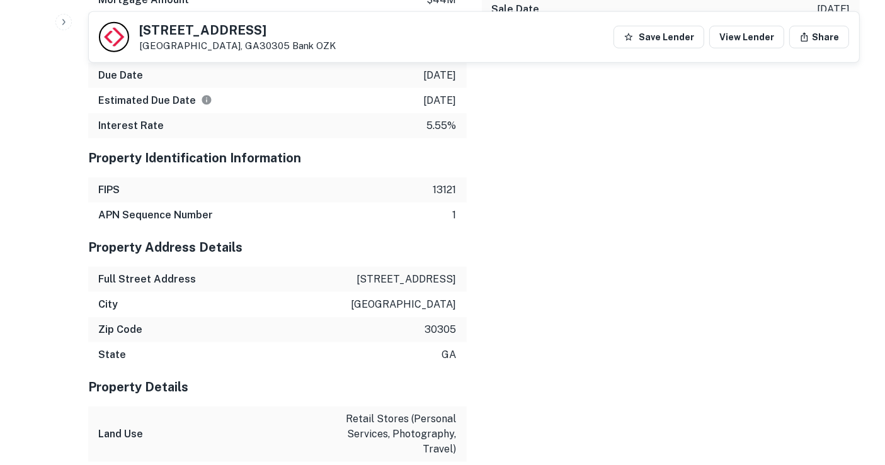
click at [382, 281] on p "[STREET_ADDRESS]" at bounding box center [406, 279] width 99 height 15
copy p "[STREET_ADDRESS]"
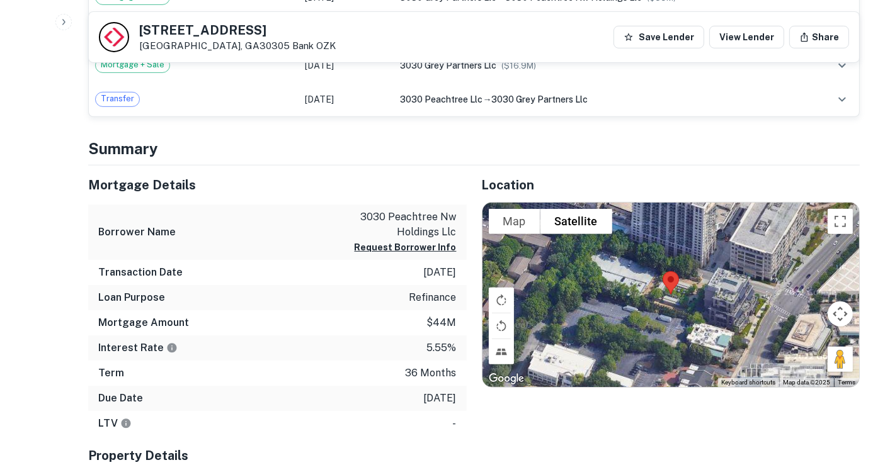
scroll to position [528, 0]
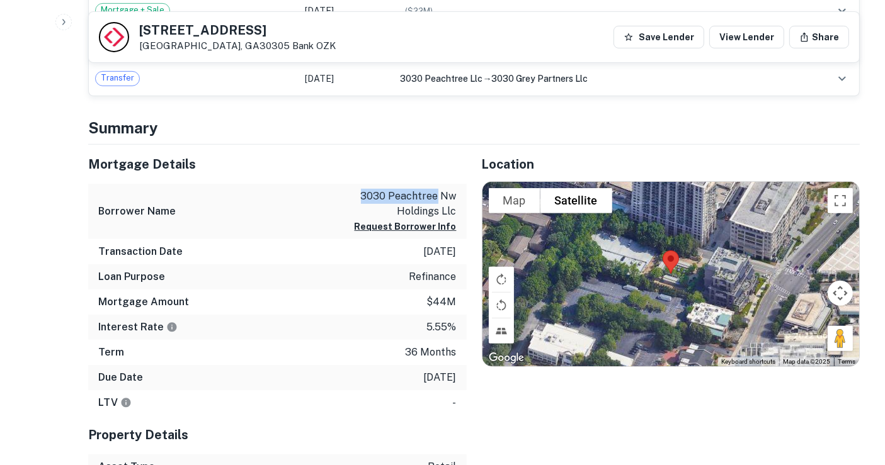
drag, startPoint x: 361, startPoint y: 188, endPoint x: 436, endPoint y: 191, distance: 75.0
click at [436, 191] on p "3030 peachtree nw holdings llc" at bounding box center [399, 204] width 113 height 30
copy p "3030 peachtree"
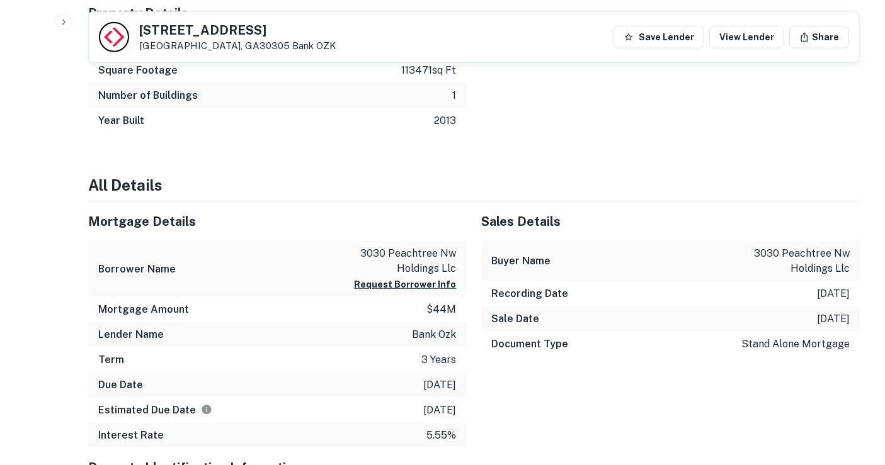
scroll to position [1017, 0]
